Goal: Find specific page/section: Find specific page/section

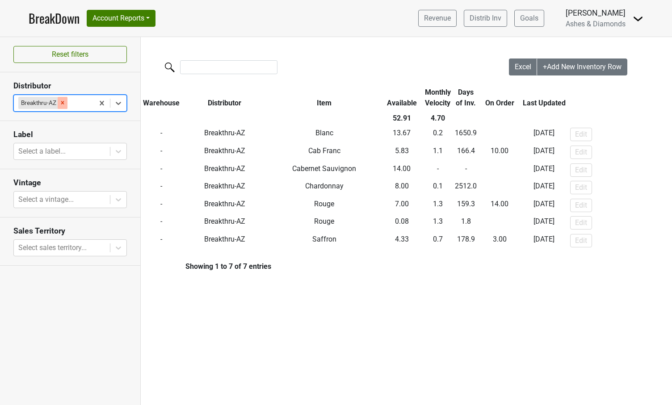
click at [63, 103] on icon "Remove Breakthru-AZ" at bounding box center [62, 102] width 3 height 3
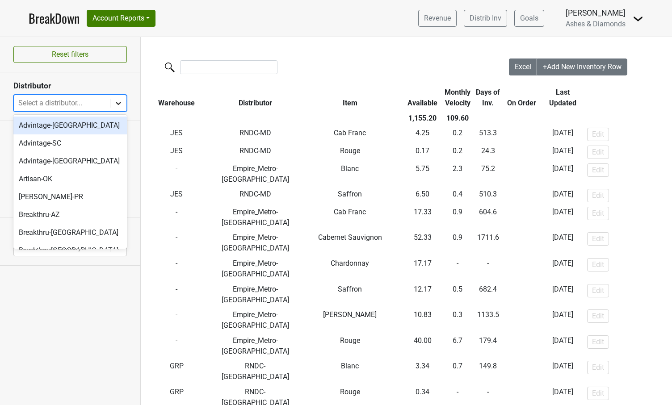
click at [116, 102] on icon at bounding box center [118, 103] width 9 height 9
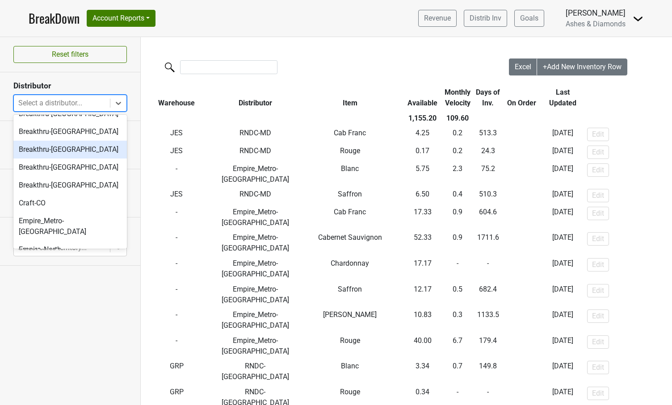
scroll to position [118, 0]
click at [62, 146] on div "Breakthru-[GEOGRAPHIC_DATA]" at bounding box center [69, 151] width 113 height 18
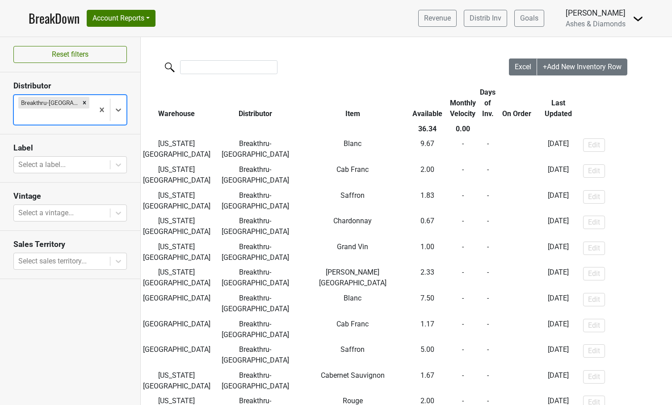
scroll to position [0, 0]
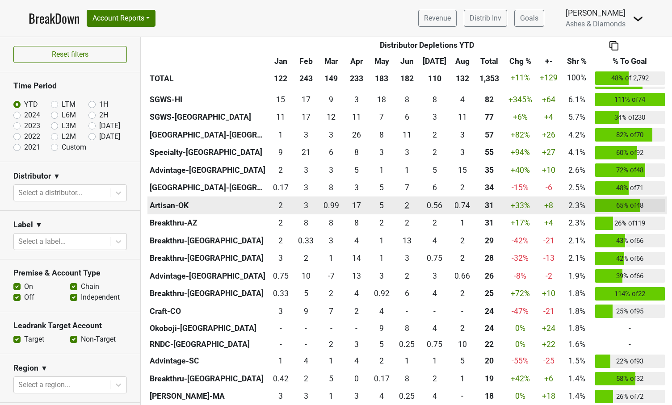
scroll to position [303, 0]
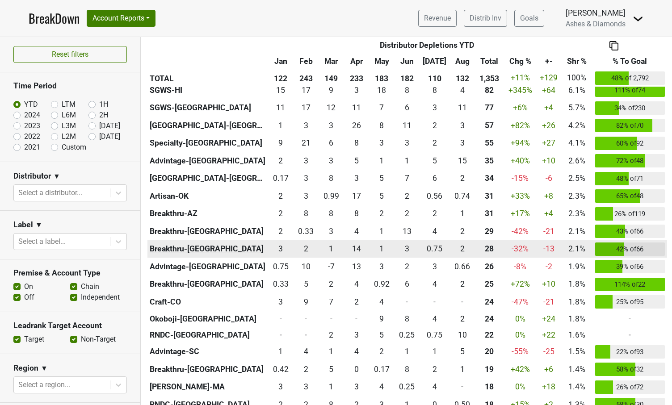
click at [189, 246] on th "Breakthru-[GEOGRAPHIC_DATA]" at bounding box center [207, 249] width 121 height 18
click at [459, 245] on div "2.251 2" at bounding box center [462, 249] width 21 height 12
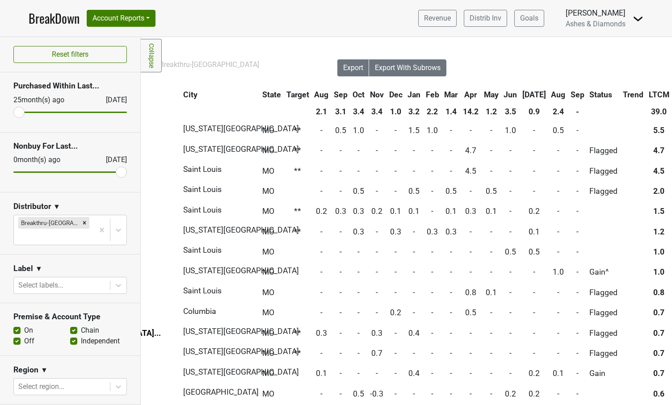
scroll to position [0, 181]
